Goal: Complete application form

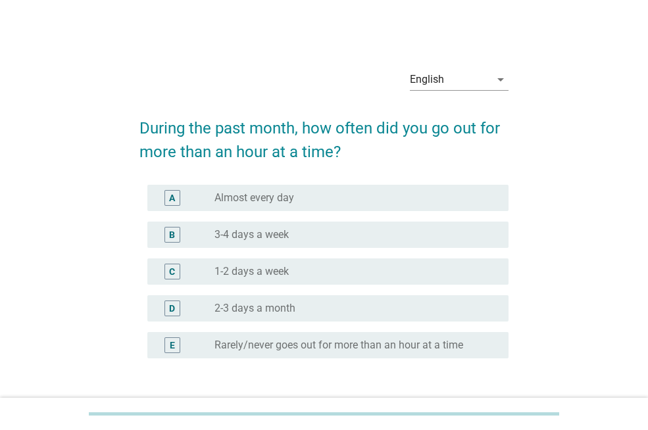
click at [330, 273] on div "radio_button_unchecked 1-2 days a week" at bounding box center [351, 271] width 273 height 13
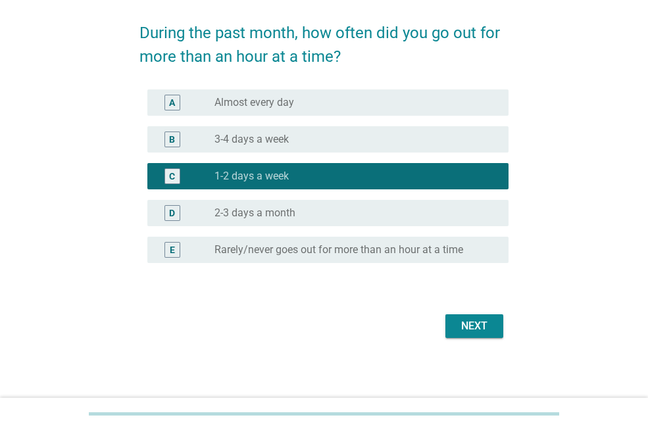
scroll to position [97, 0]
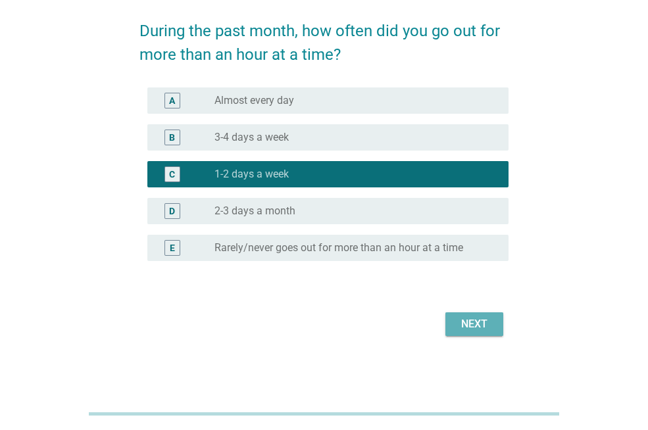
click at [459, 333] on button "Next" at bounding box center [474, 325] width 58 height 24
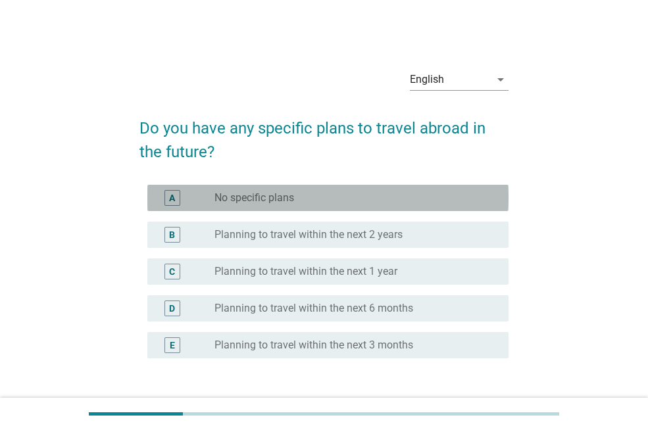
click at [387, 197] on div "radio_button_unchecked No specific plans" at bounding box center [351, 197] width 273 height 13
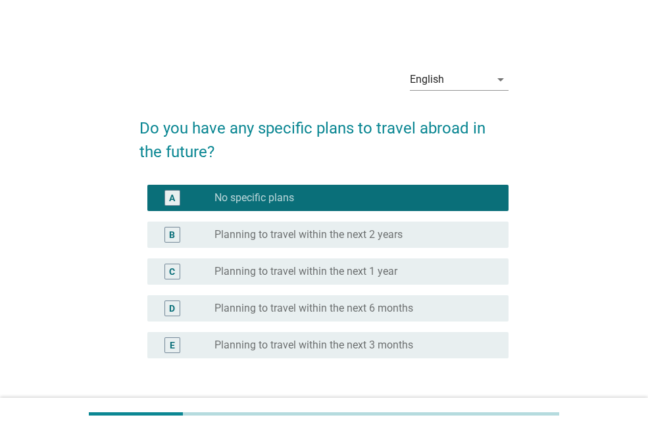
scroll to position [97, 0]
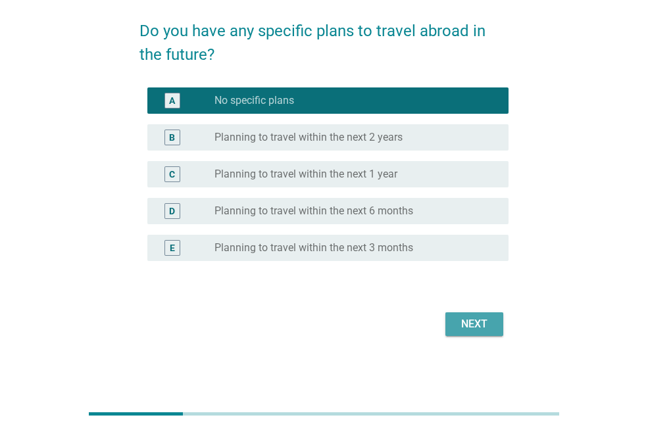
click at [496, 321] on button "Next" at bounding box center [474, 325] width 58 height 24
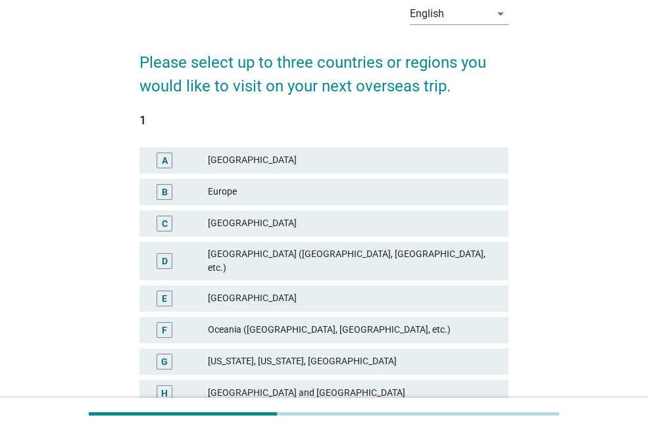
scroll to position [132, 0]
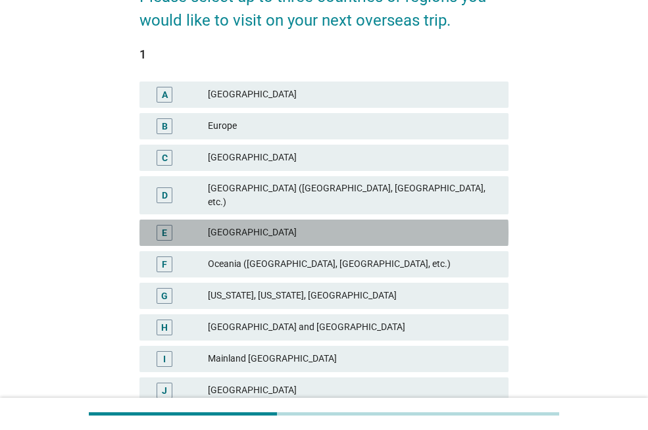
click at [278, 232] on div "E [GEOGRAPHIC_DATA]" at bounding box center [323, 233] width 369 height 26
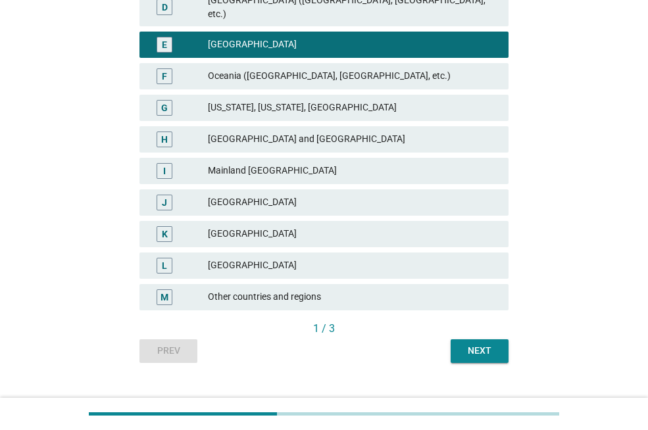
scroll to position [329, 0]
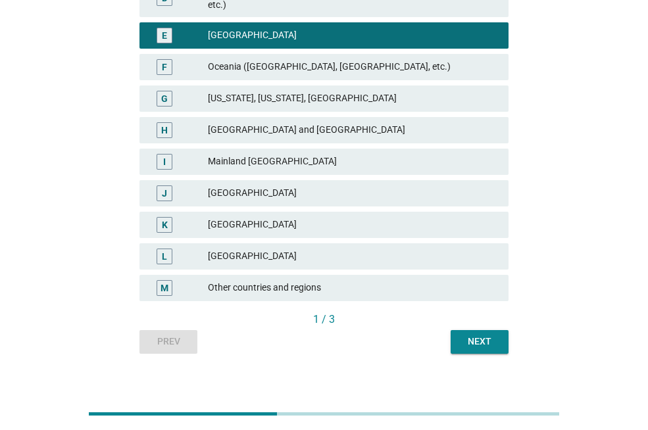
click at [284, 218] on div "[GEOGRAPHIC_DATA]" at bounding box center [353, 225] width 290 height 16
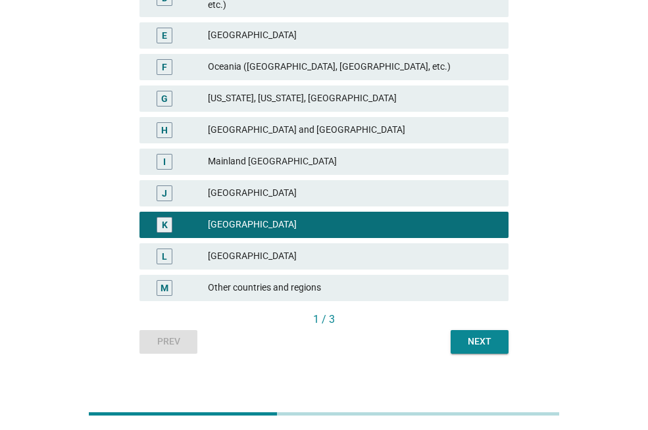
click at [282, 249] on div "[GEOGRAPHIC_DATA]" at bounding box center [353, 257] width 290 height 16
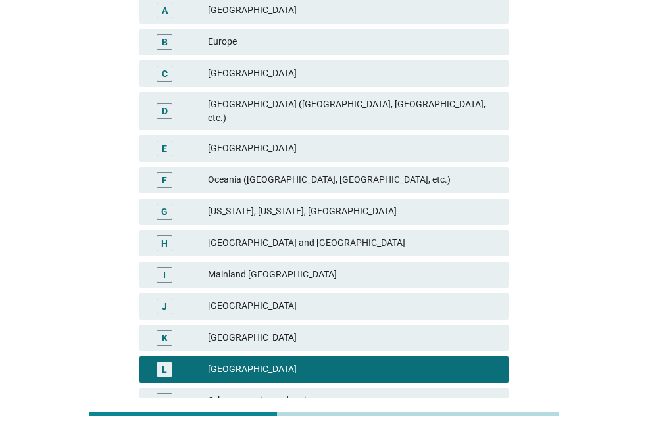
scroll to position [197, 0]
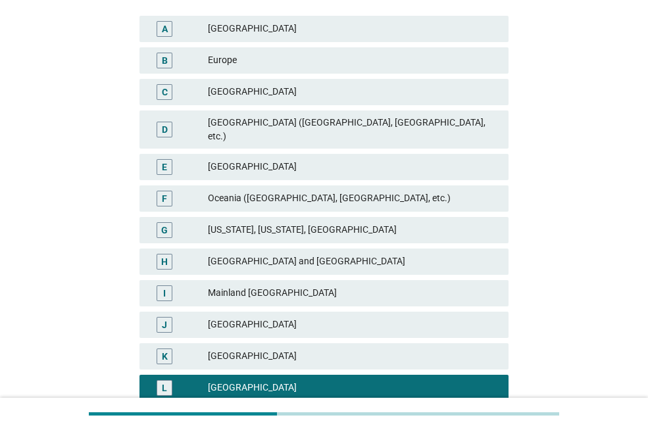
click at [295, 159] on div "[GEOGRAPHIC_DATA]" at bounding box center [353, 167] width 290 height 16
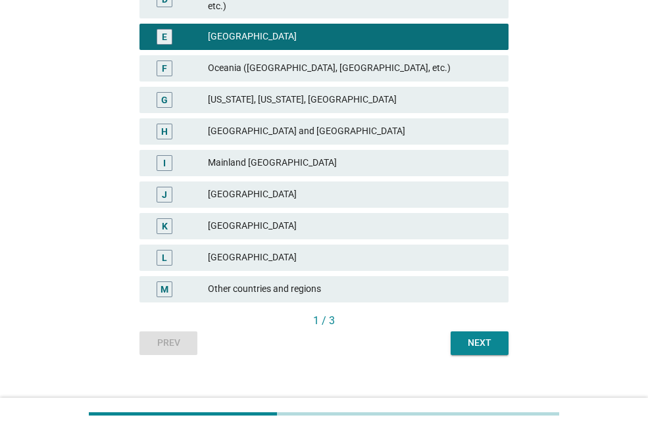
scroll to position [331, 0]
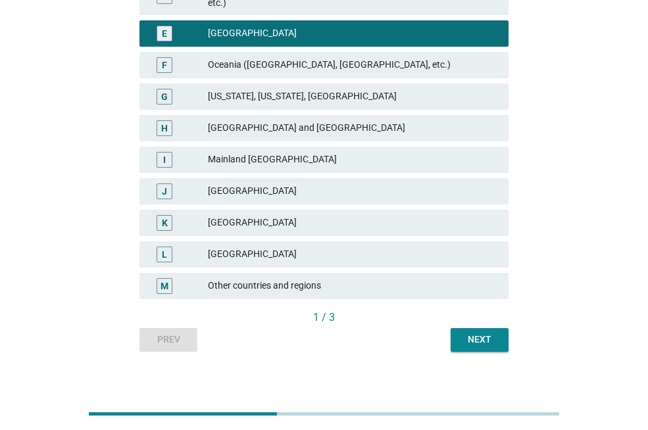
click at [490, 333] on div "Next" at bounding box center [479, 340] width 37 height 14
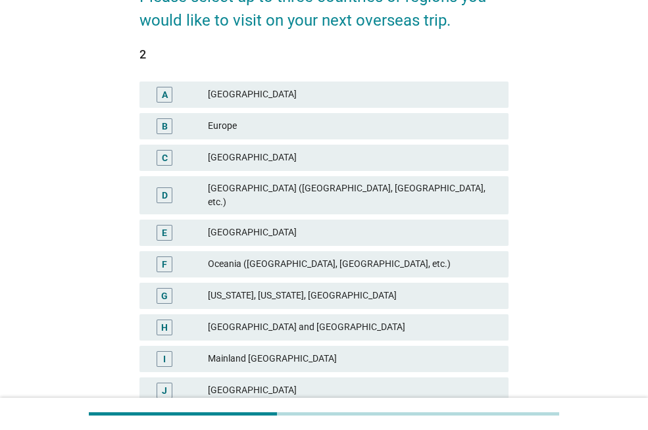
scroll to position [197, 0]
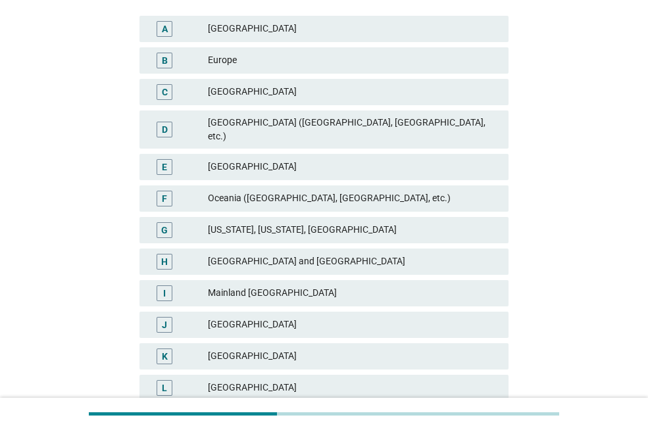
click at [245, 351] on div "[GEOGRAPHIC_DATA]" at bounding box center [353, 357] width 290 height 16
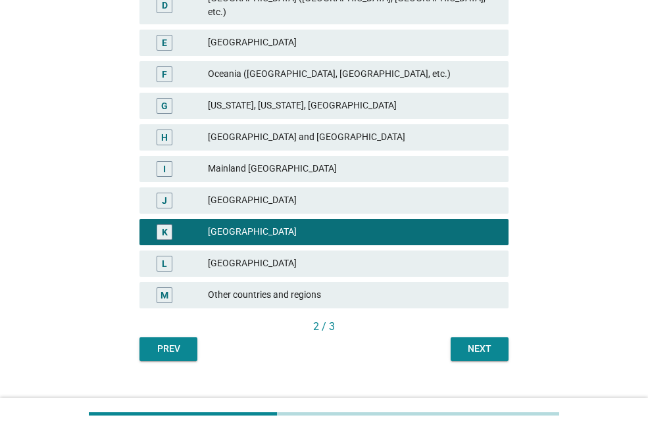
scroll to position [331, 0]
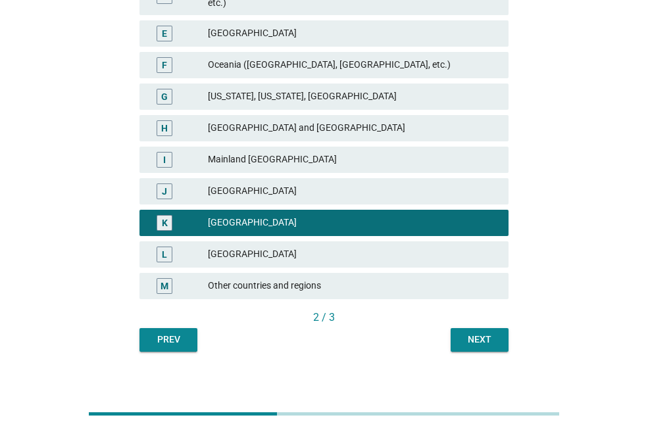
click at [485, 333] on div "Next" at bounding box center [479, 340] width 37 height 14
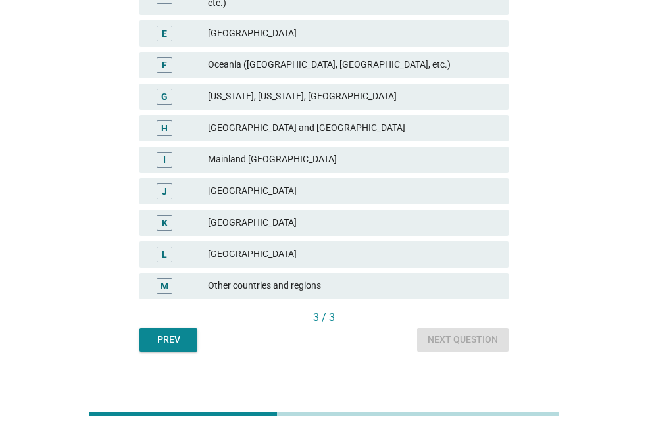
click at [235, 247] on div "[GEOGRAPHIC_DATA]" at bounding box center [353, 255] width 290 height 16
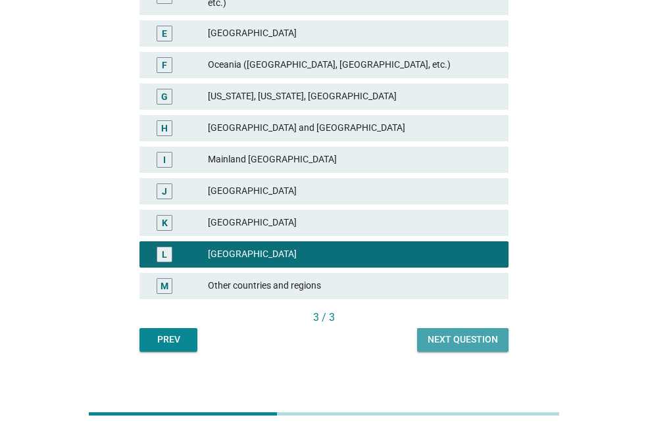
click at [470, 333] on div "Next question" at bounding box center [463, 340] width 70 height 14
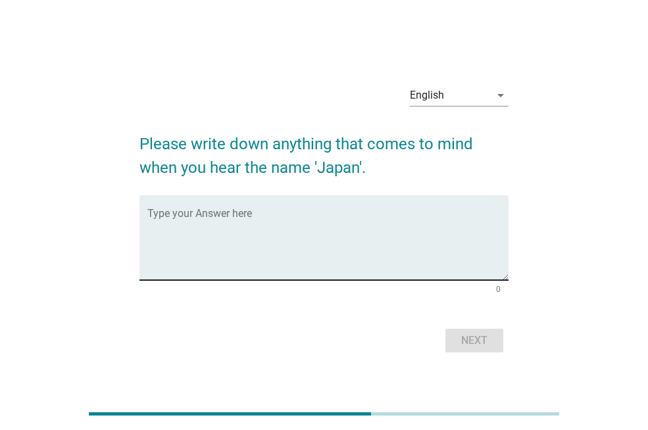
click at [342, 241] on textarea "Type your Answer here" at bounding box center [327, 245] width 361 height 69
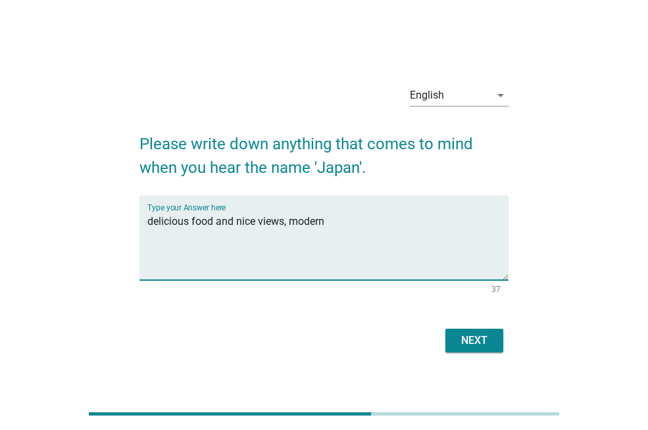
type textarea "delicious food and nice views, modern"
click at [497, 337] on button "Next" at bounding box center [474, 341] width 58 height 24
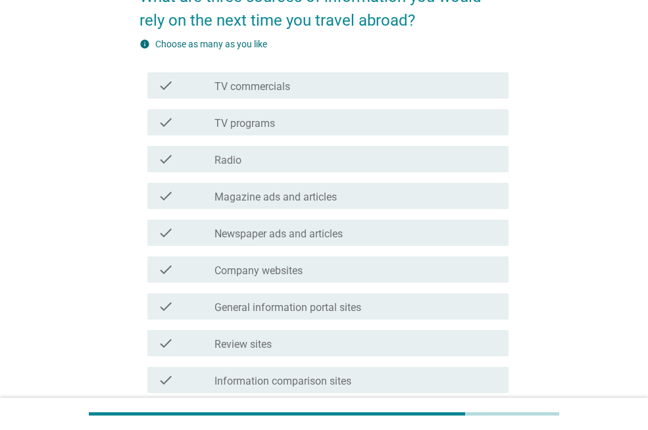
scroll to position [197, 0]
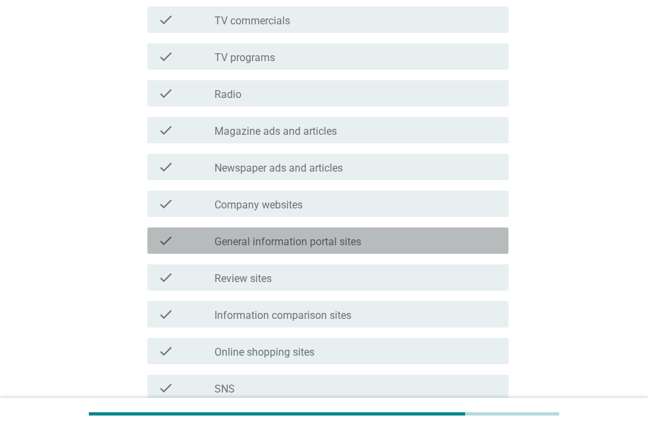
click at [260, 234] on div "check_box_outline_blank General information portal sites" at bounding box center [357, 241] width 284 height 16
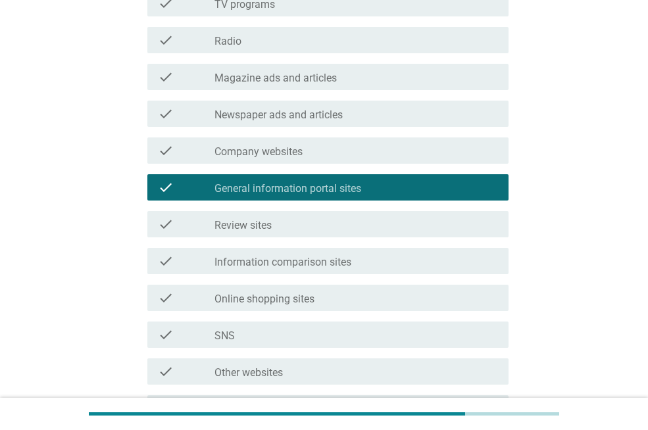
scroll to position [329, 0]
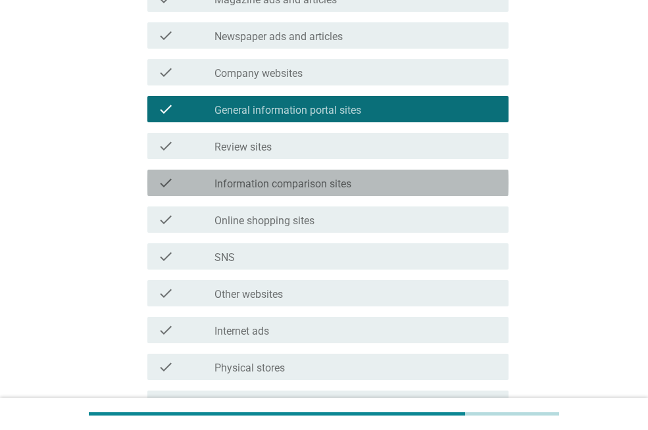
click at [293, 188] on label "Information comparison sites" at bounding box center [283, 184] width 137 height 13
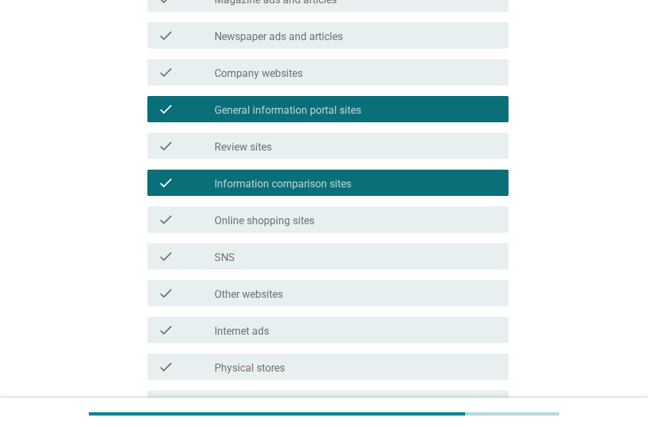
click at [291, 142] on div "check_box_outline_blank Review sites" at bounding box center [357, 146] width 284 height 16
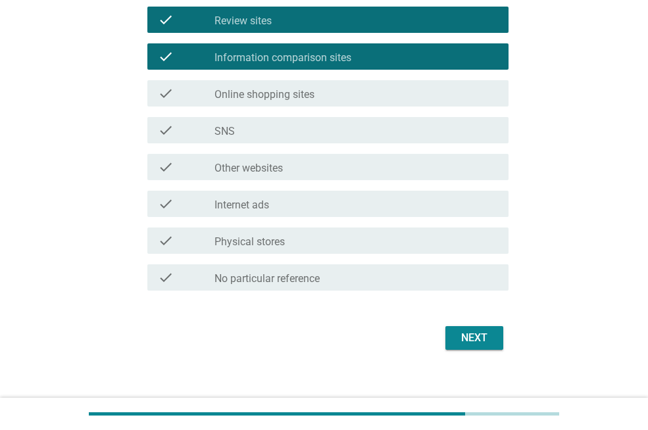
scroll to position [461, 0]
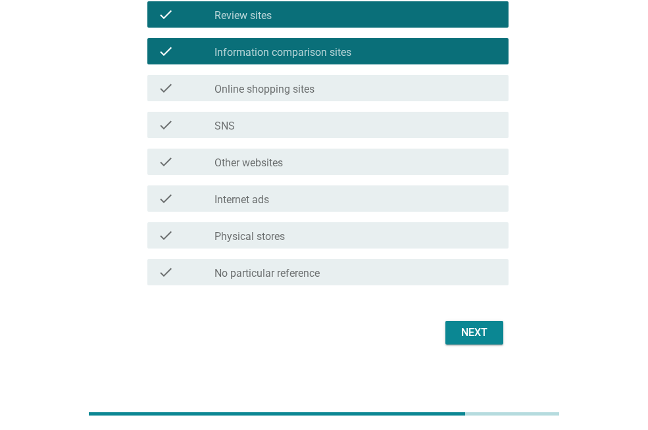
click at [460, 332] on div "Next" at bounding box center [474, 333] width 37 height 16
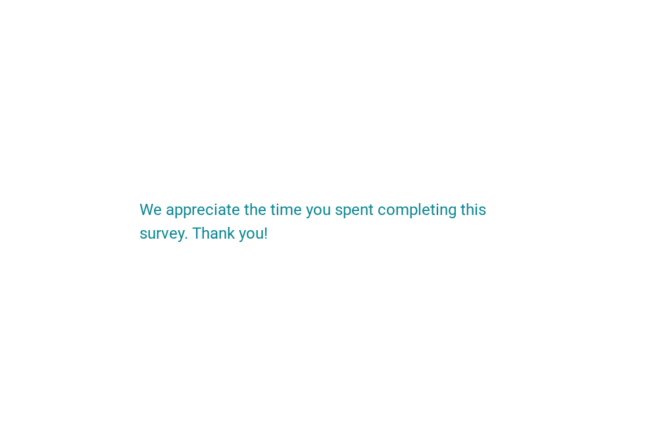
scroll to position [0, 0]
